Goal: Task Accomplishment & Management: Manage account settings

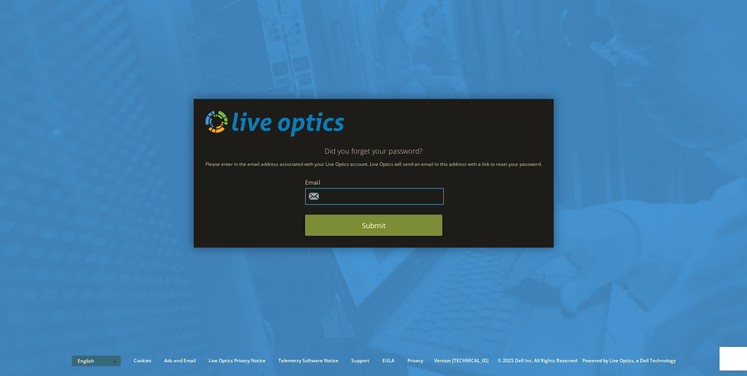
click at [356, 195] on input "text" at bounding box center [374, 196] width 139 height 17
type input "[EMAIL_ADDRESS][DOMAIN_NAME]"
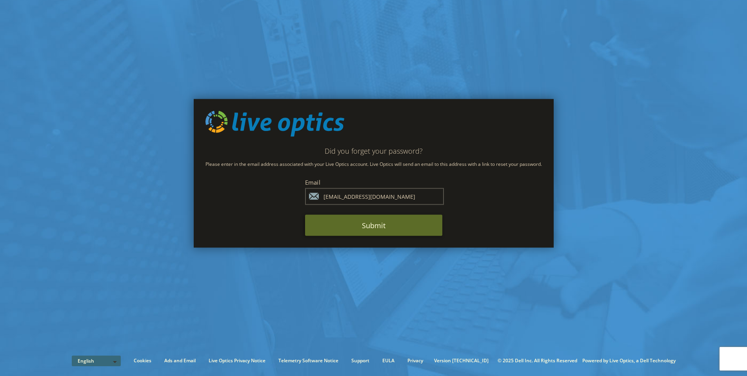
click at [376, 224] on button "Submit" at bounding box center [373, 225] width 137 height 21
